Goal: Find specific page/section: Find specific page/section

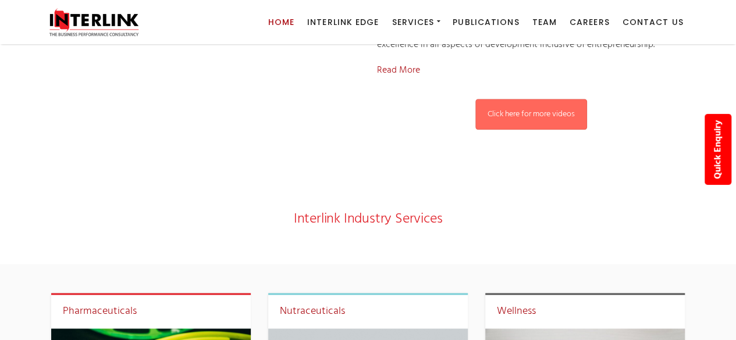
scroll to position [675, 0]
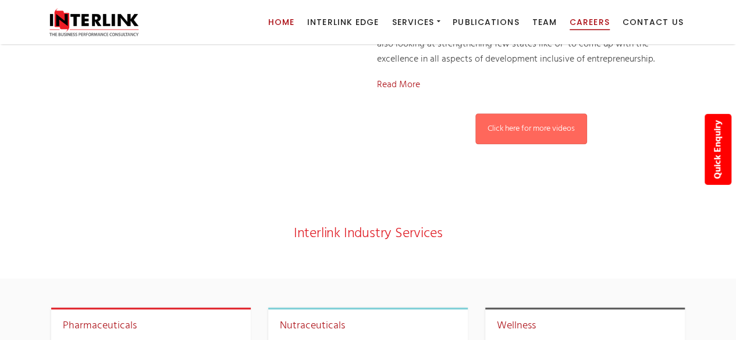
click at [598, 25] on span "Careers" at bounding box center [590, 22] width 40 height 12
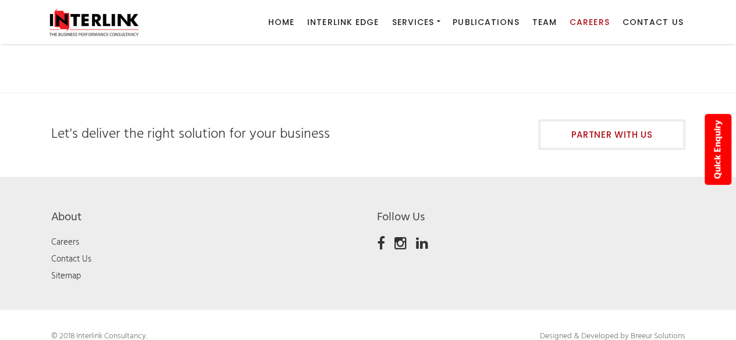
scroll to position [326, 0]
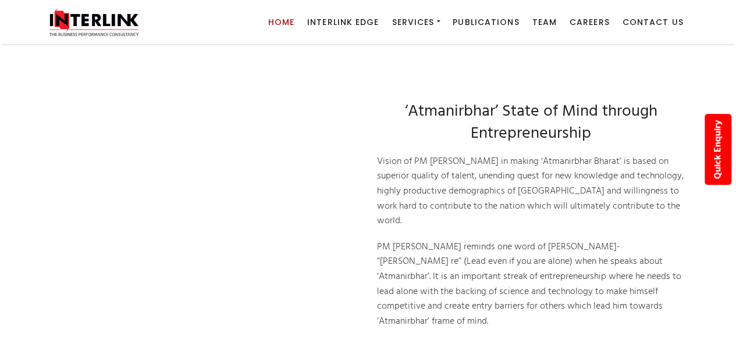
scroll to position [332, 0]
